Goal: Navigation & Orientation: Find specific page/section

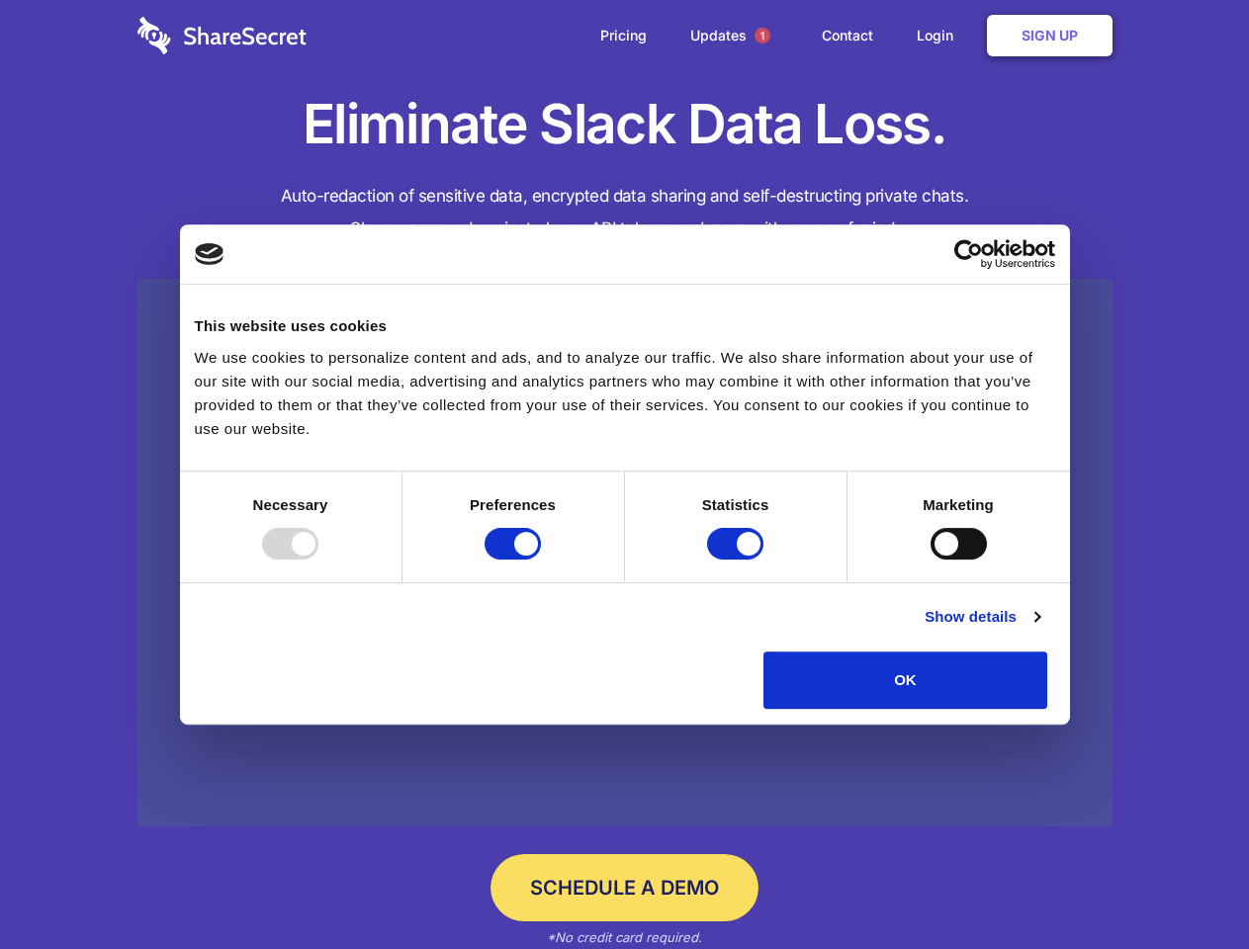
click at [318, 560] on div at bounding box center [290, 544] width 56 height 32
click at [541, 560] on input "Preferences" at bounding box center [512, 544] width 56 height 32
checkbox input "false"
click at [738, 560] on input "Statistics" at bounding box center [735, 544] width 56 height 32
checkbox input "false"
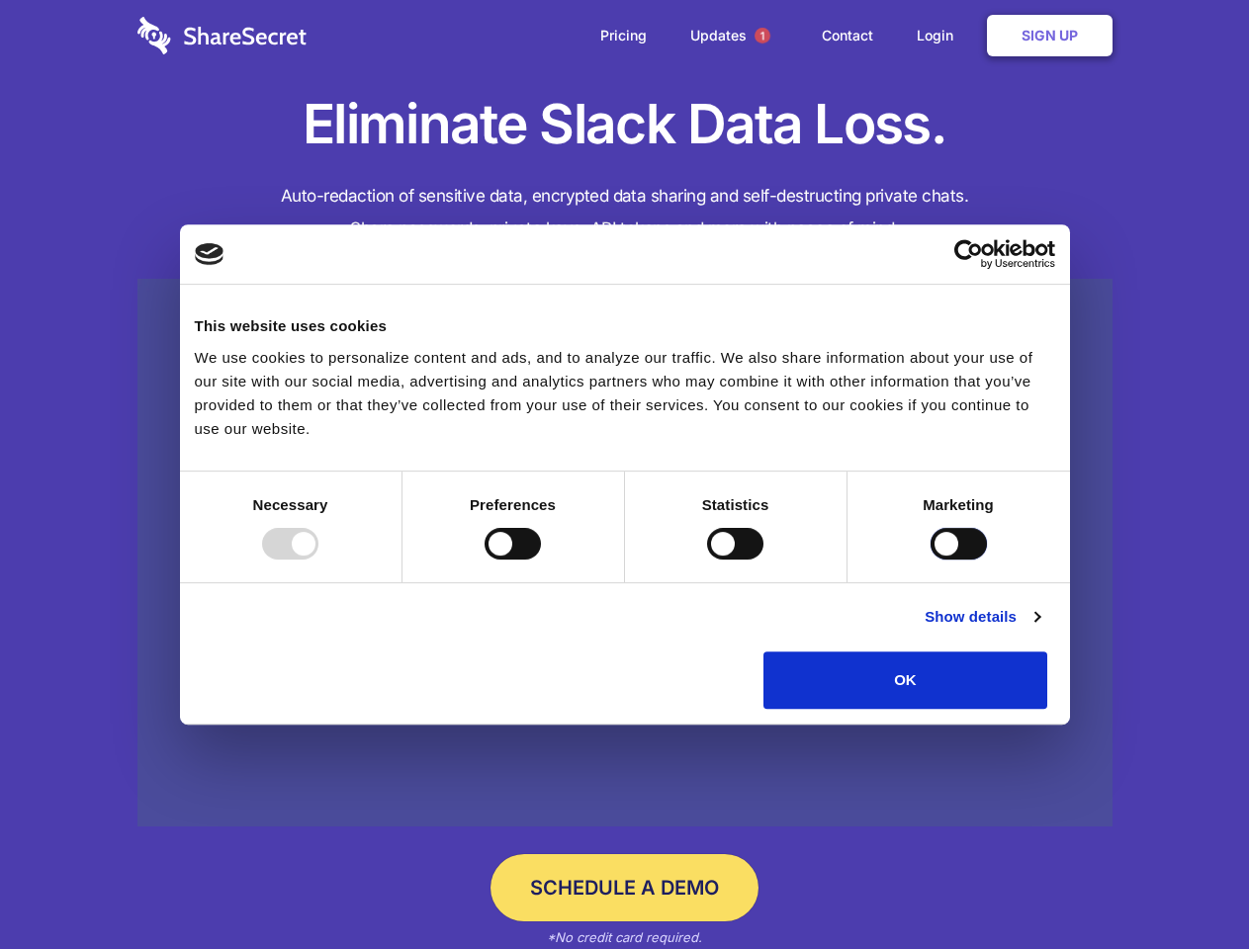
click at [930, 560] on input "Marketing" at bounding box center [958, 544] width 56 height 32
checkbox input "true"
click at [1039, 629] on link "Show details" at bounding box center [981, 617] width 115 height 24
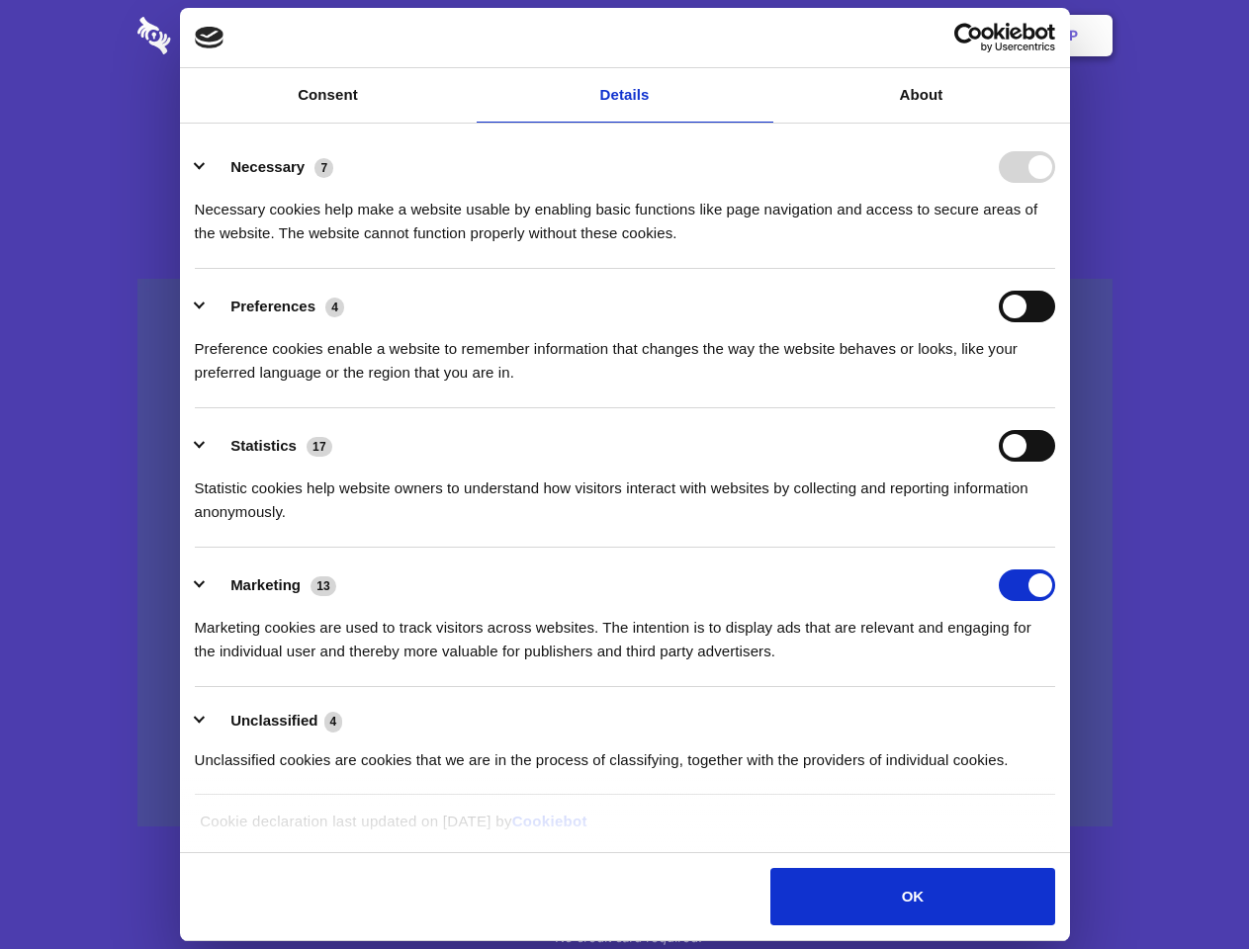
click at [1055, 269] on li "Necessary 7 Necessary cookies help make a website usable by enabling basic func…" at bounding box center [625, 199] width 860 height 139
click at [761, 36] on span "1" at bounding box center [762, 36] width 16 height 16
